Goal: Transaction & Acquisition: Download file/media

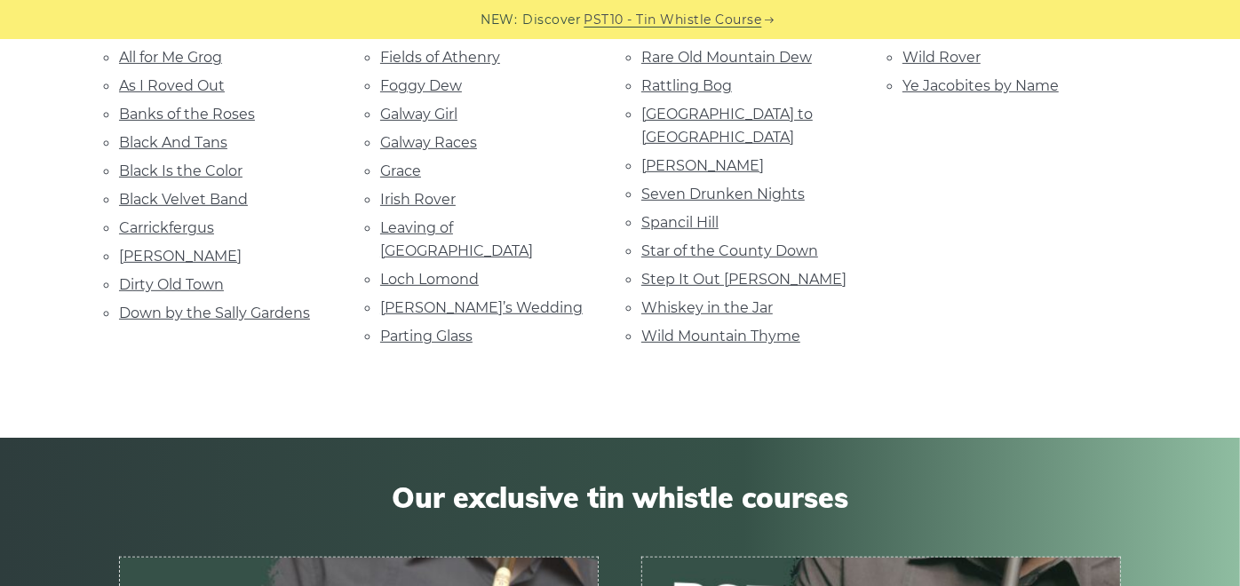
scroll to position [482, 0]
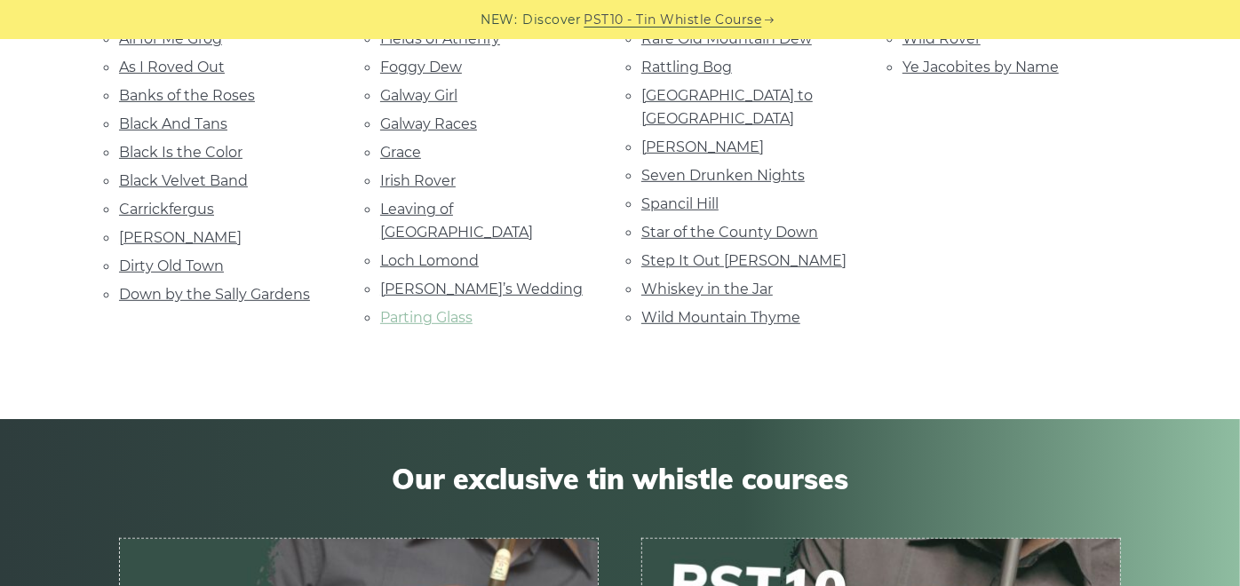
click at [445, 309] on link "Parting Glass" at bounding box center [426, 317] width 92 height 17
click at [166, 266] on link "Dirty Old Town" at bounding box center [171, 266] width 105 height 17
click at [180, 99] on link "Banks of the Roses" at bounding box center [187, 95] width 136 height 17
click at [725, 281] on link "Whiskey in the Jar" at bounding box center [706, 289] width 131 height 17
click at [456, 202] on link "Leaving of Liverpool" at bounding box center [456, 221] width 153 height 40
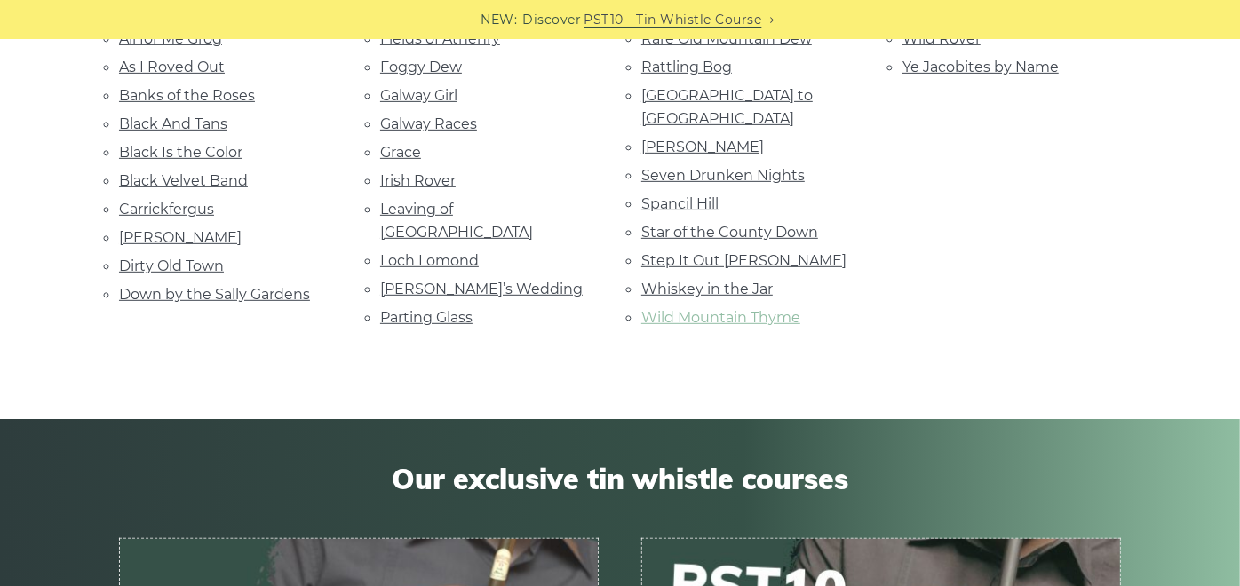
click at [711, 309] on link "Wild Mountain Thyme" at bounding box center [720, 317] width 159 height 17
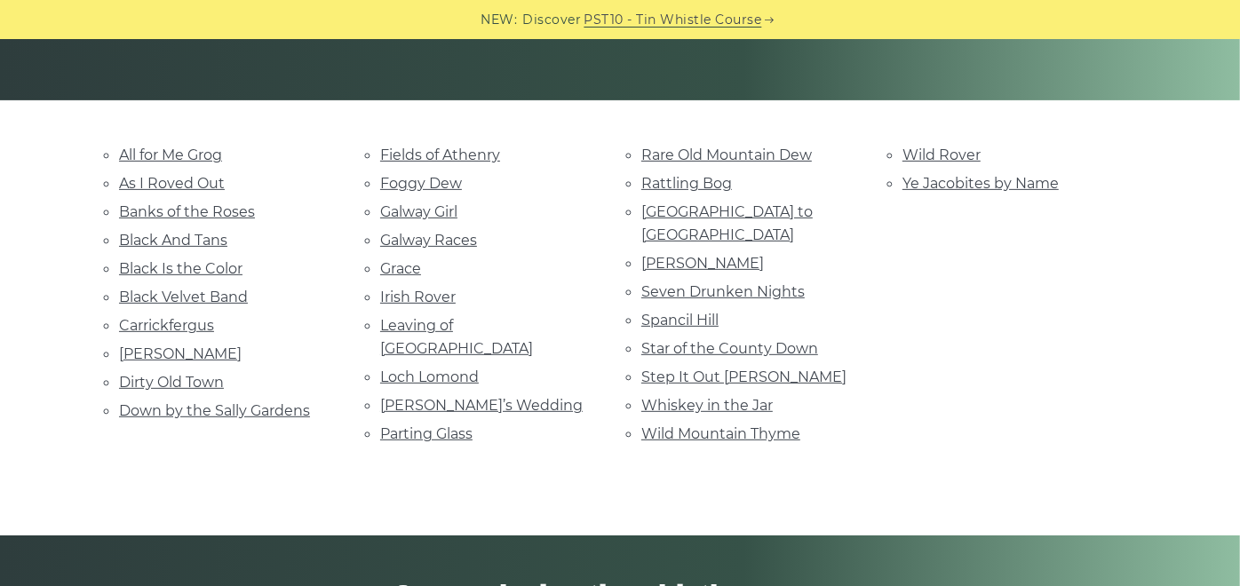
scroll to position [361, 0]
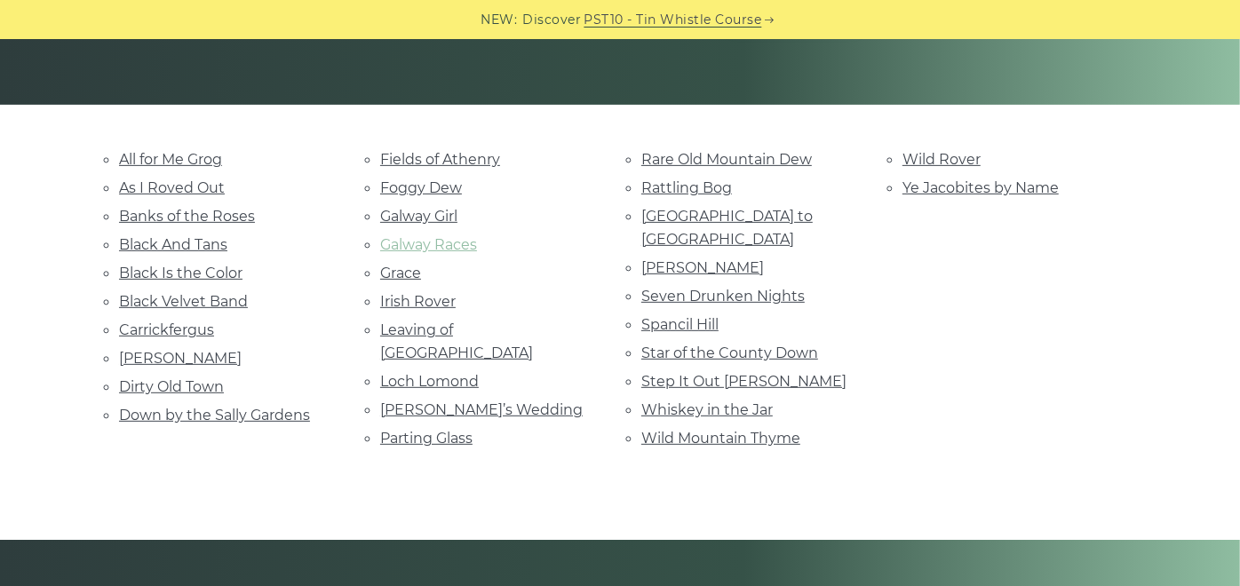
click at [400, 245] on link "Galway Races" at bounding box center [428, 244] width 97 height 17
click at [704, 186] on link "Rattling Bog" at bounding box center [686, 187] width 91 height 17
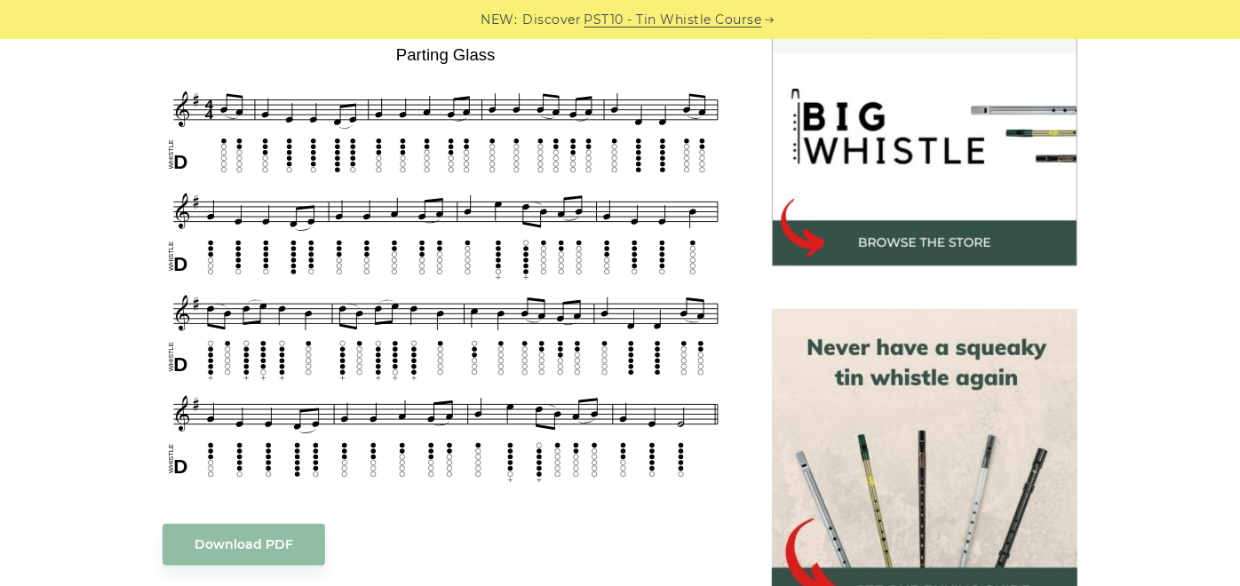
scroll to position [558, 0]
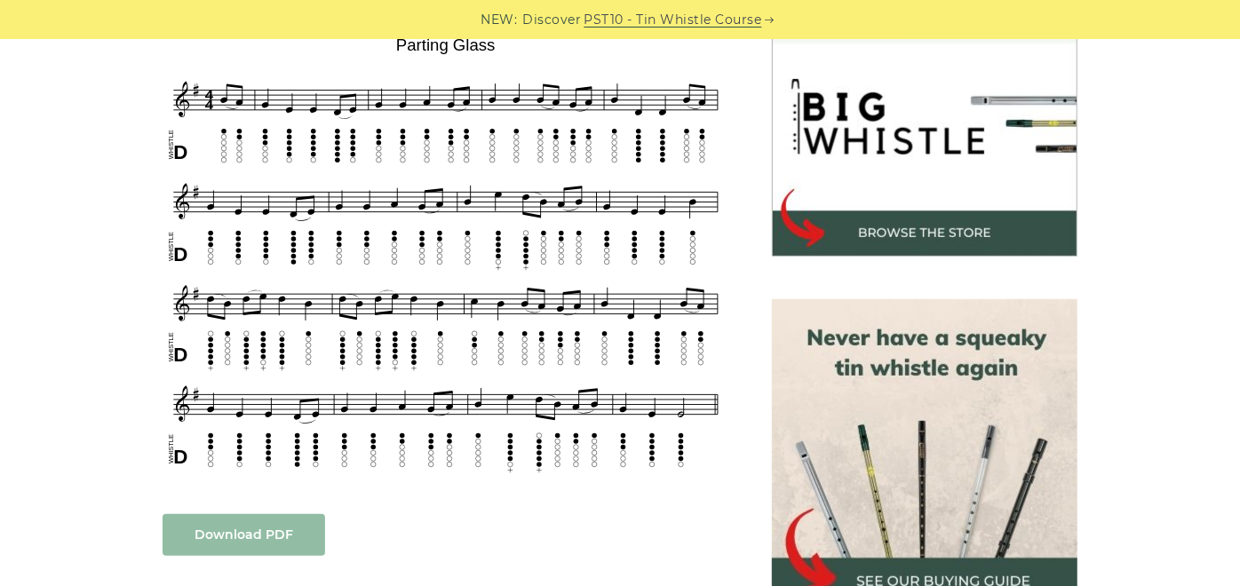
click at [218, 523] on link "Download PDF" at bounding box center [243, 535] width 162 height 42
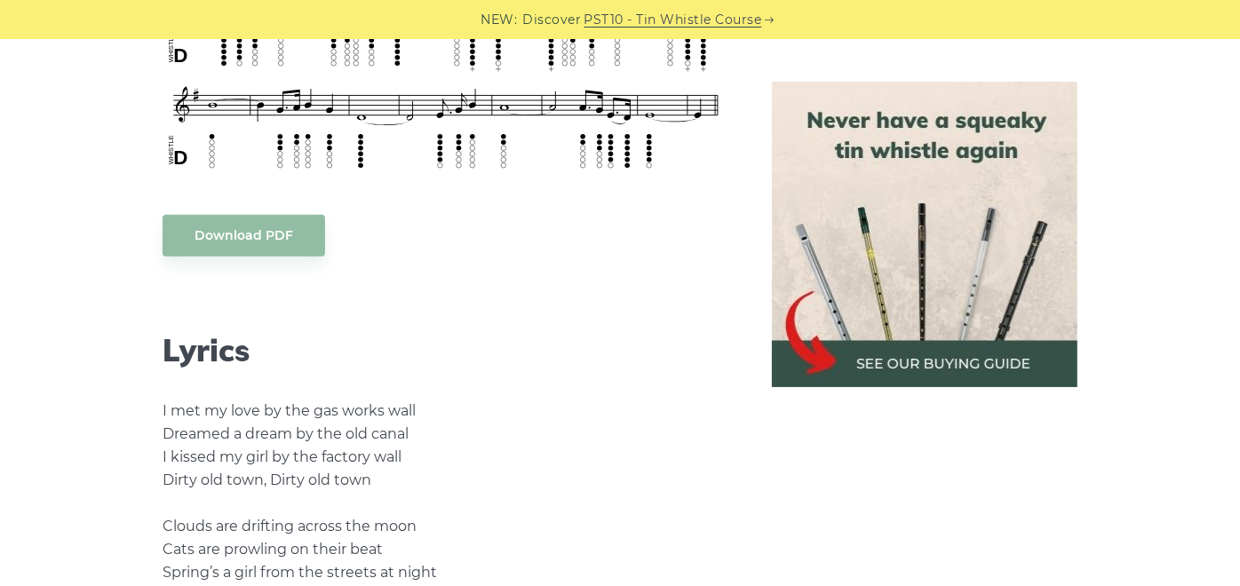
scroll to position [832, 0]
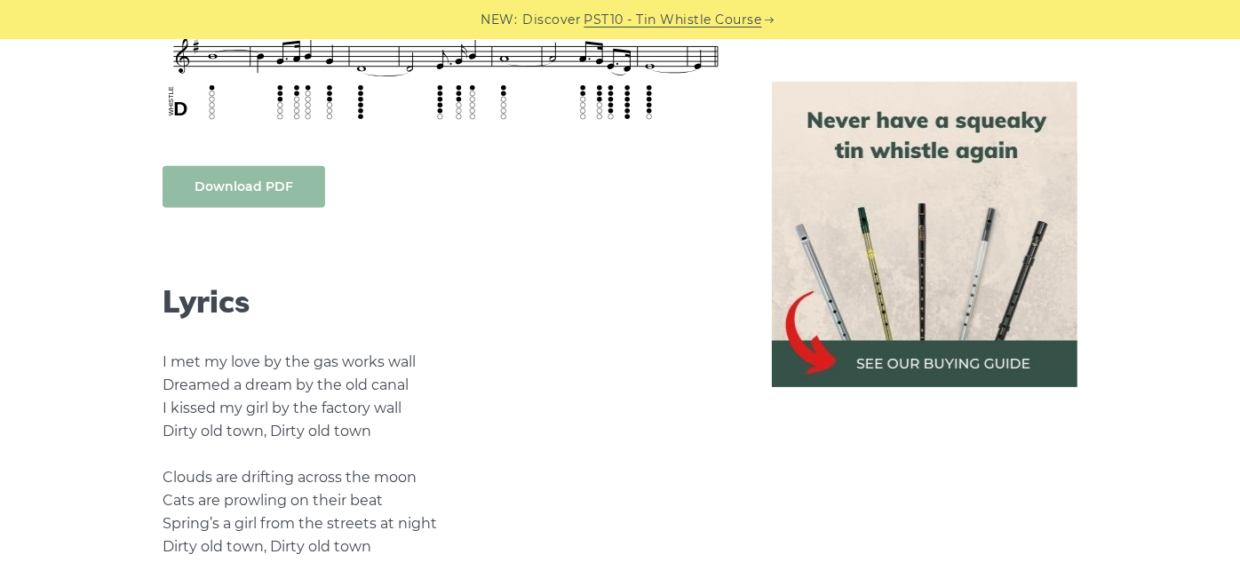
click at [286, 188] on link "Download PDF" at bounding box center [243, 187] width 162 height 42
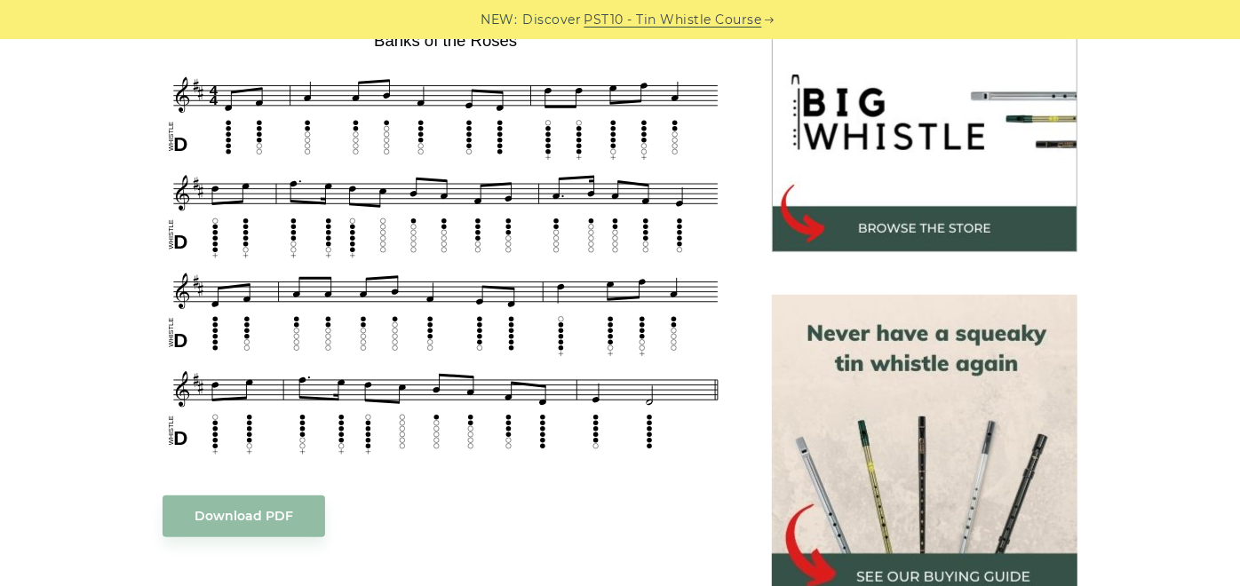
scroll to position [568, 0]
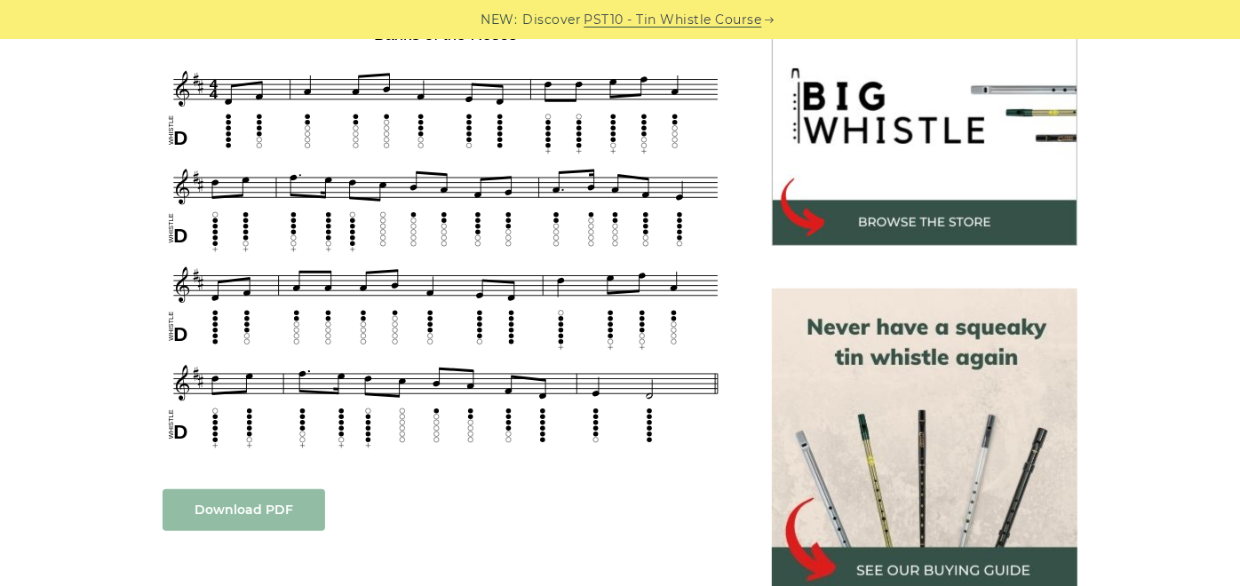
click at [256, 500] on link "Download PDF" at bounding box center [243, 510] width 162 height 42
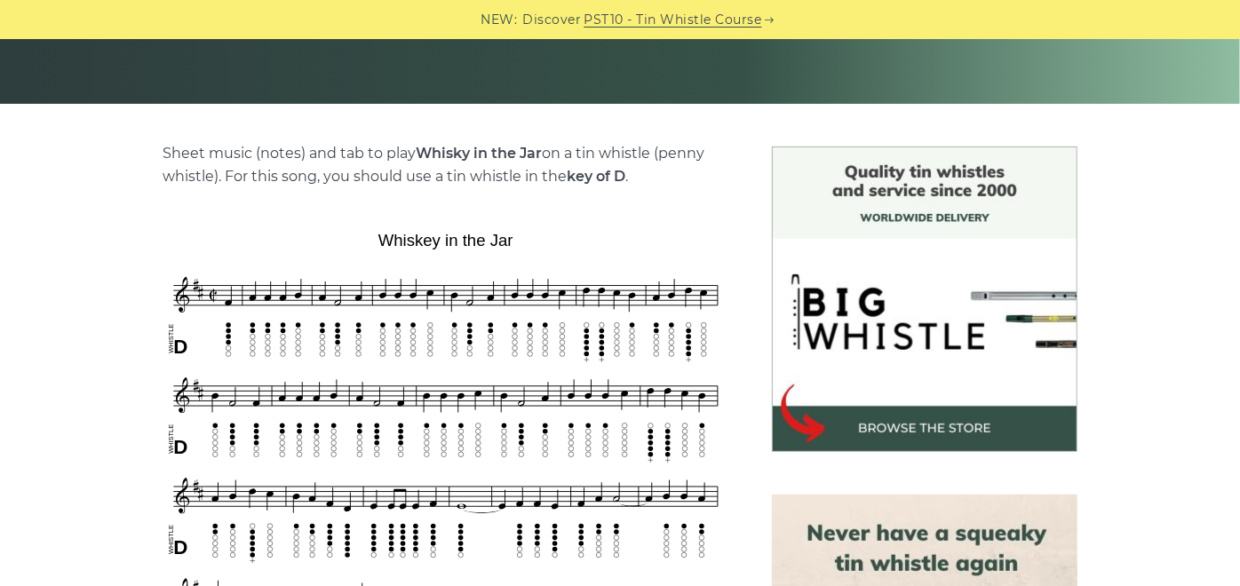
scroll to position [586, 0]
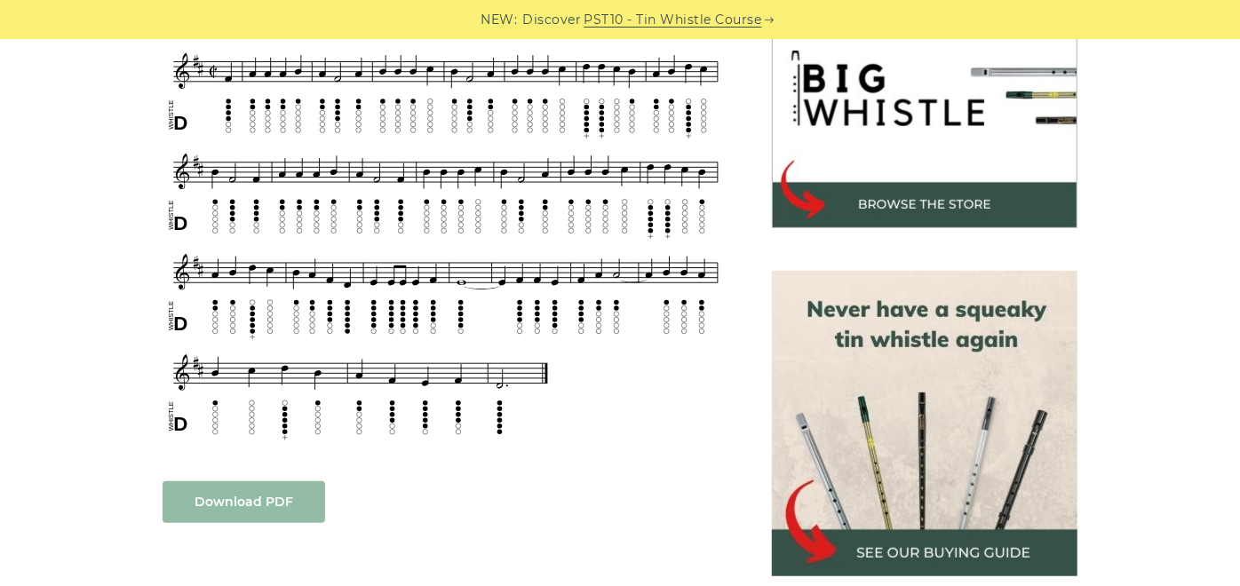
click at [266, 499] on link "Download PDF" at bounding box center [243, 502] width 162 height 42
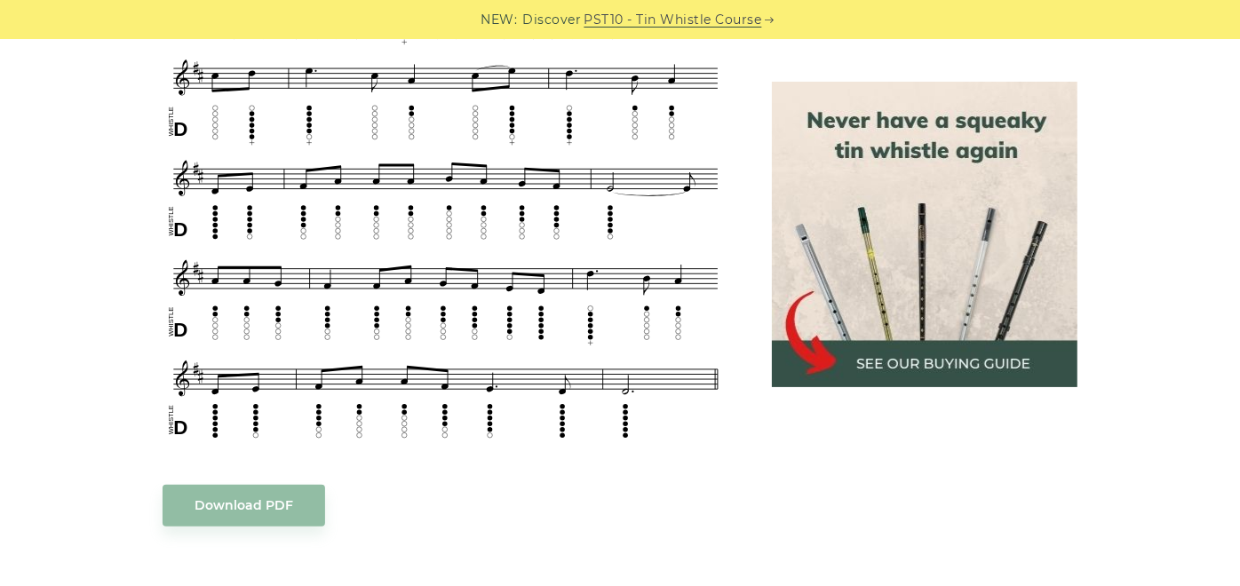
scroll to position [920, 0]
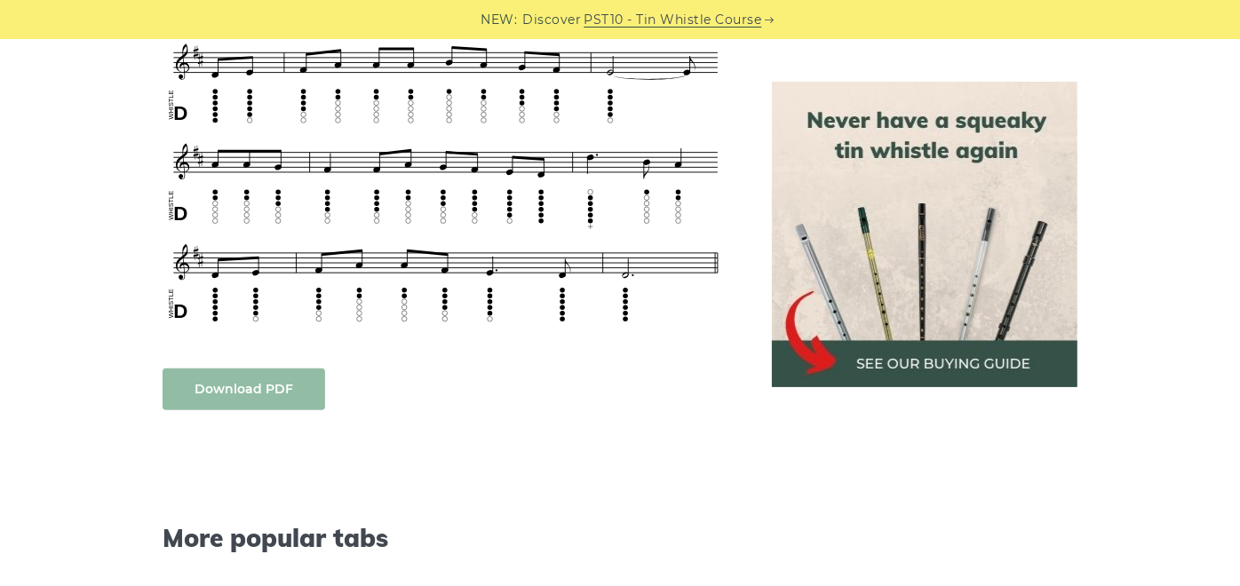
click at [255, 369] on link "Download PDF" at bounding box center [243, 390] width 162 height 42
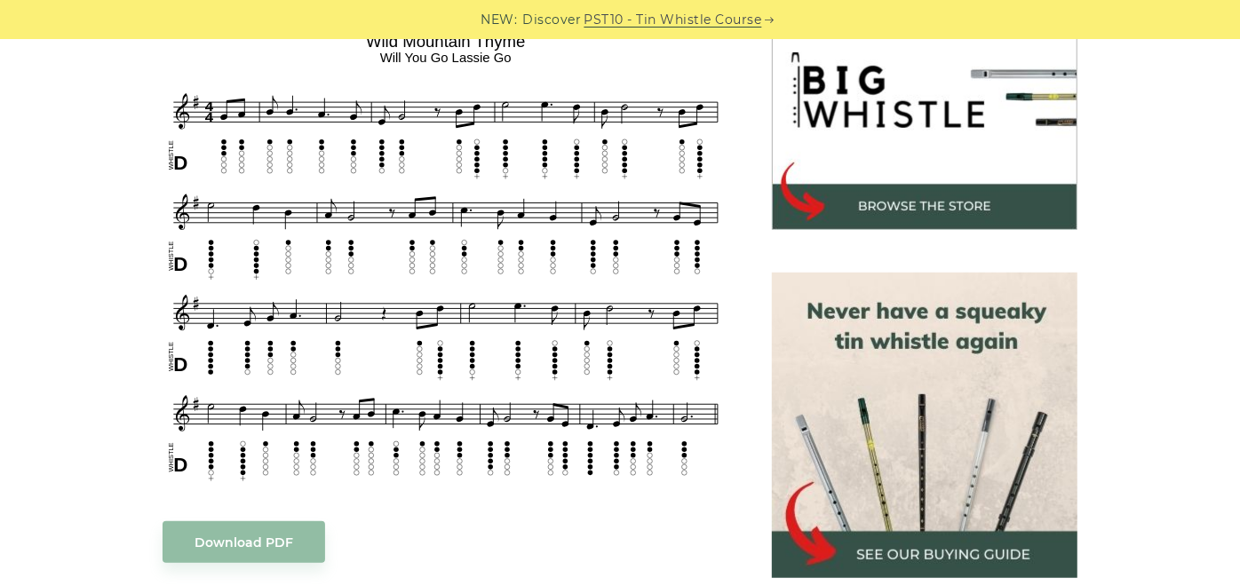
scroll to position [779, 0]
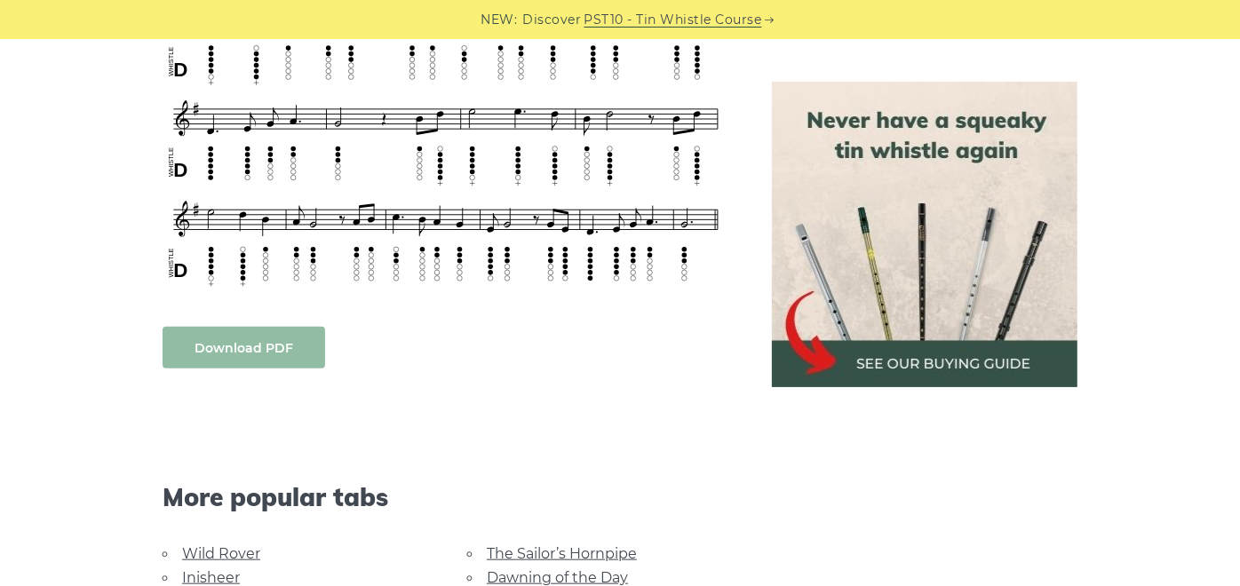
click at [284, 337] on link "Download PDF" at bounding box center [243, 348] width 162 height 42
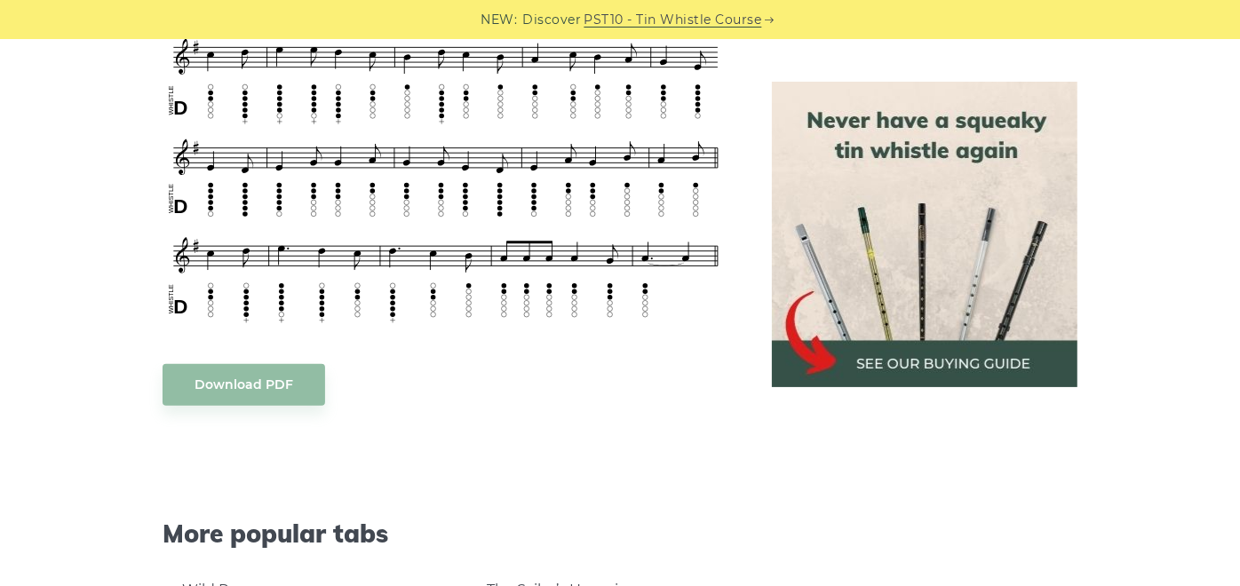
scroll to position [796, 0]
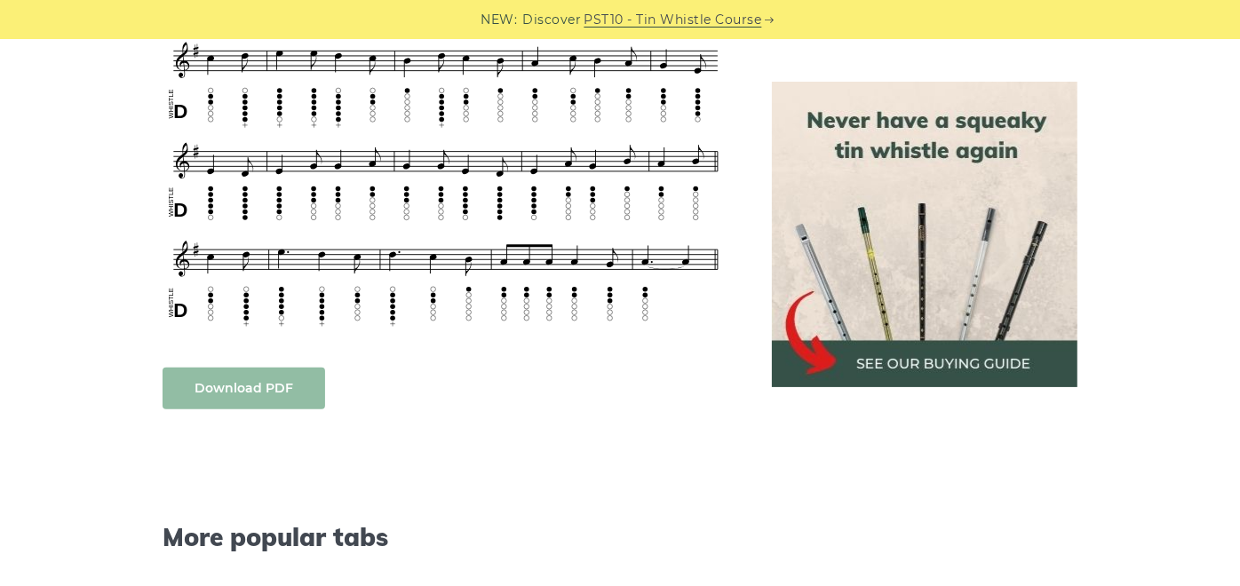
click at [248, 388] on link "Download PDF" at bounding box center [243, 389] width 162 height 42
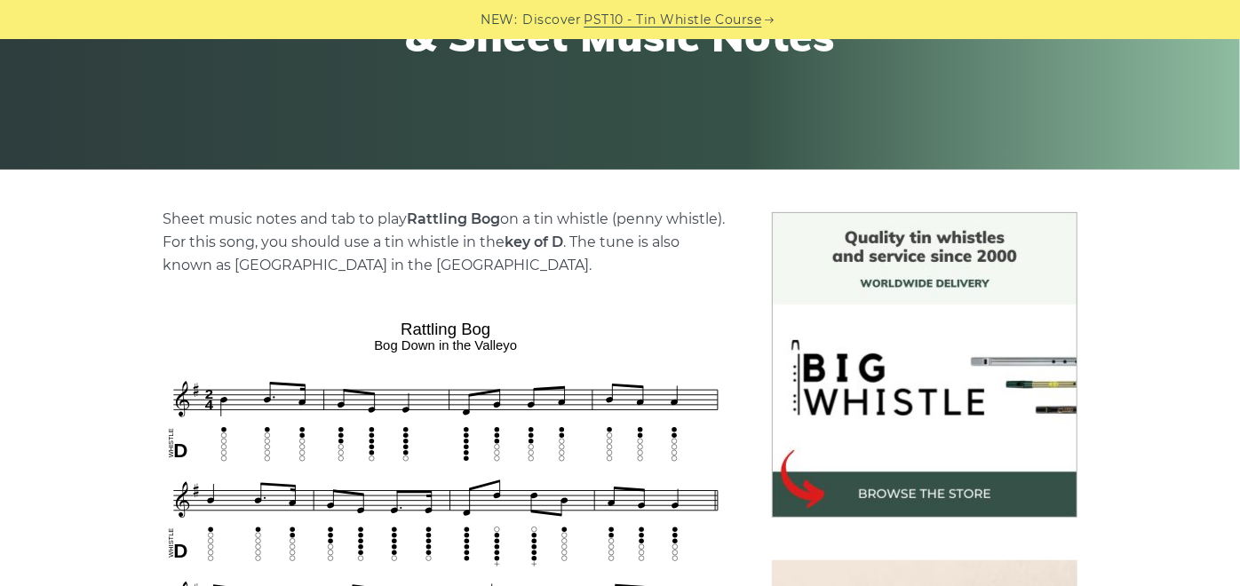
scroll to position [631, 0]
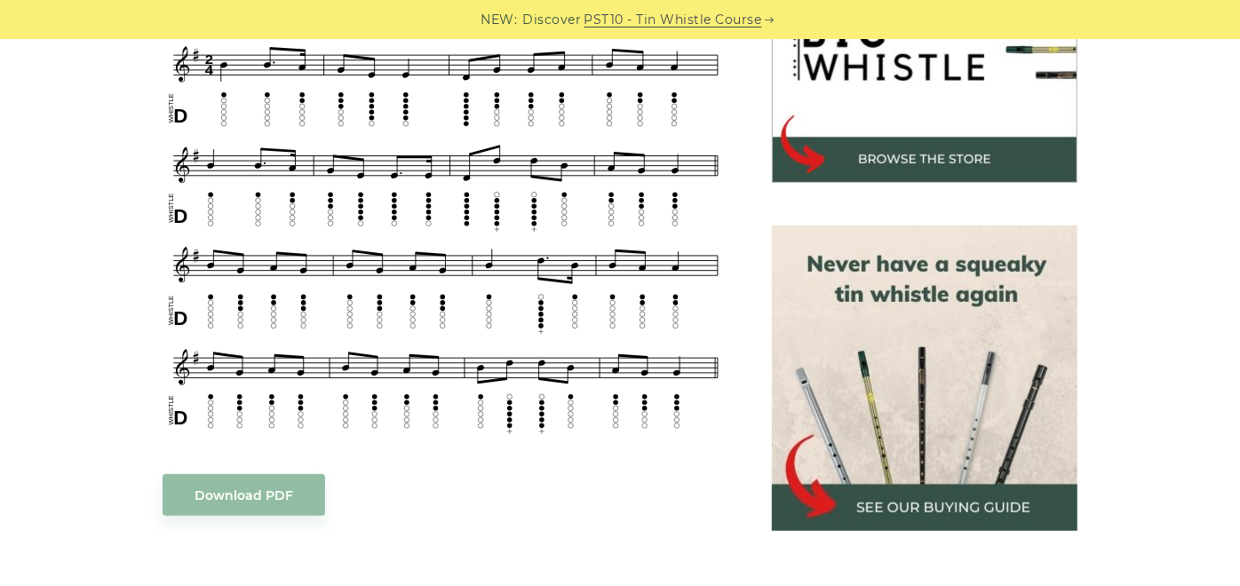
click at [227, 517] on div "Sheet music notes and tab to play Rattling Bog on a tin whistle ([PERSON_NAME] …" at bounding box center [445, 489] width 567 height 1232
click at [238, 497] on link "Download PDF" at bounding box center [243, 495] width 162 height 42
